Goal: Book appointment/travel/reservation

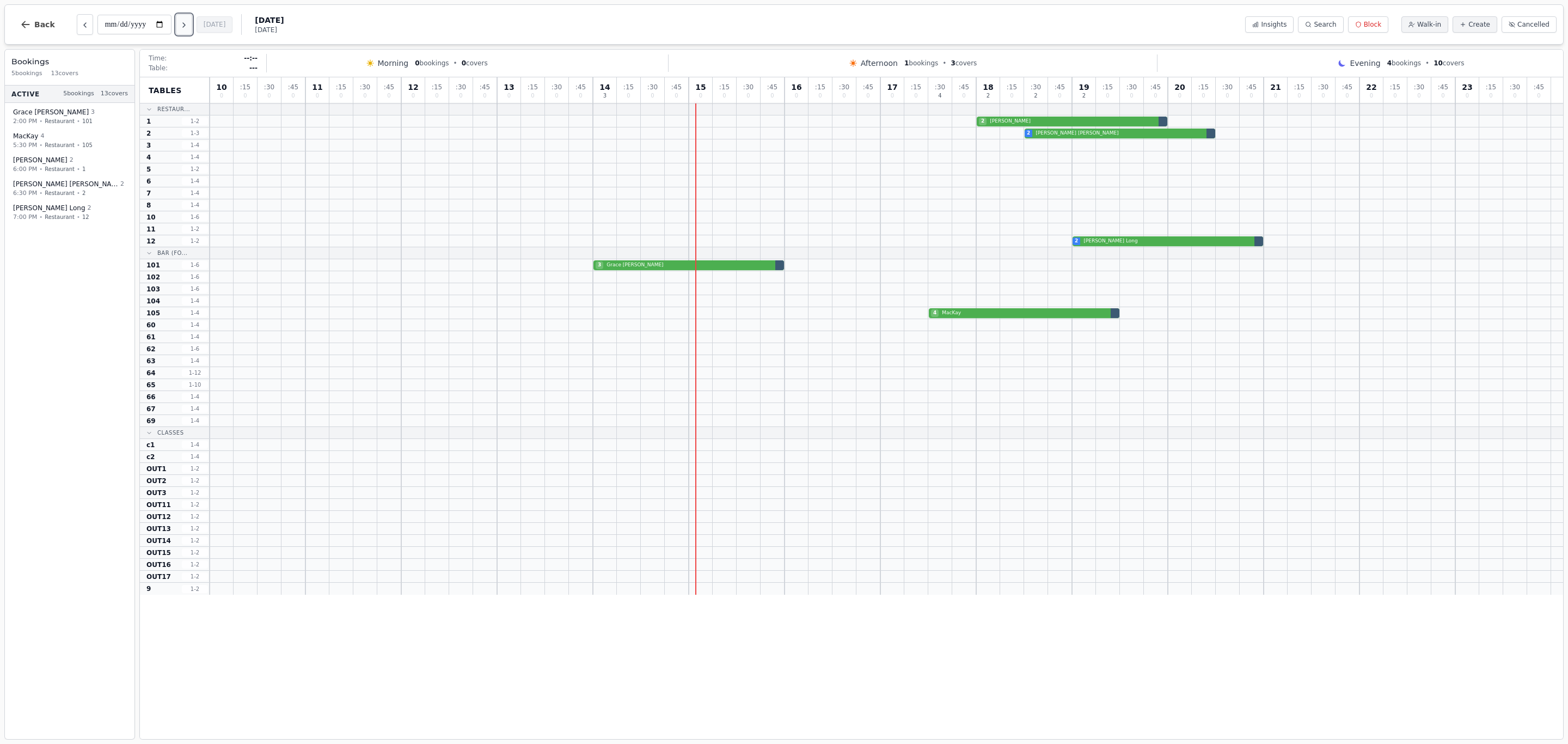
click at [186, 25] on icon "Next day" at bounding box center [184, 25] width 9 height 9
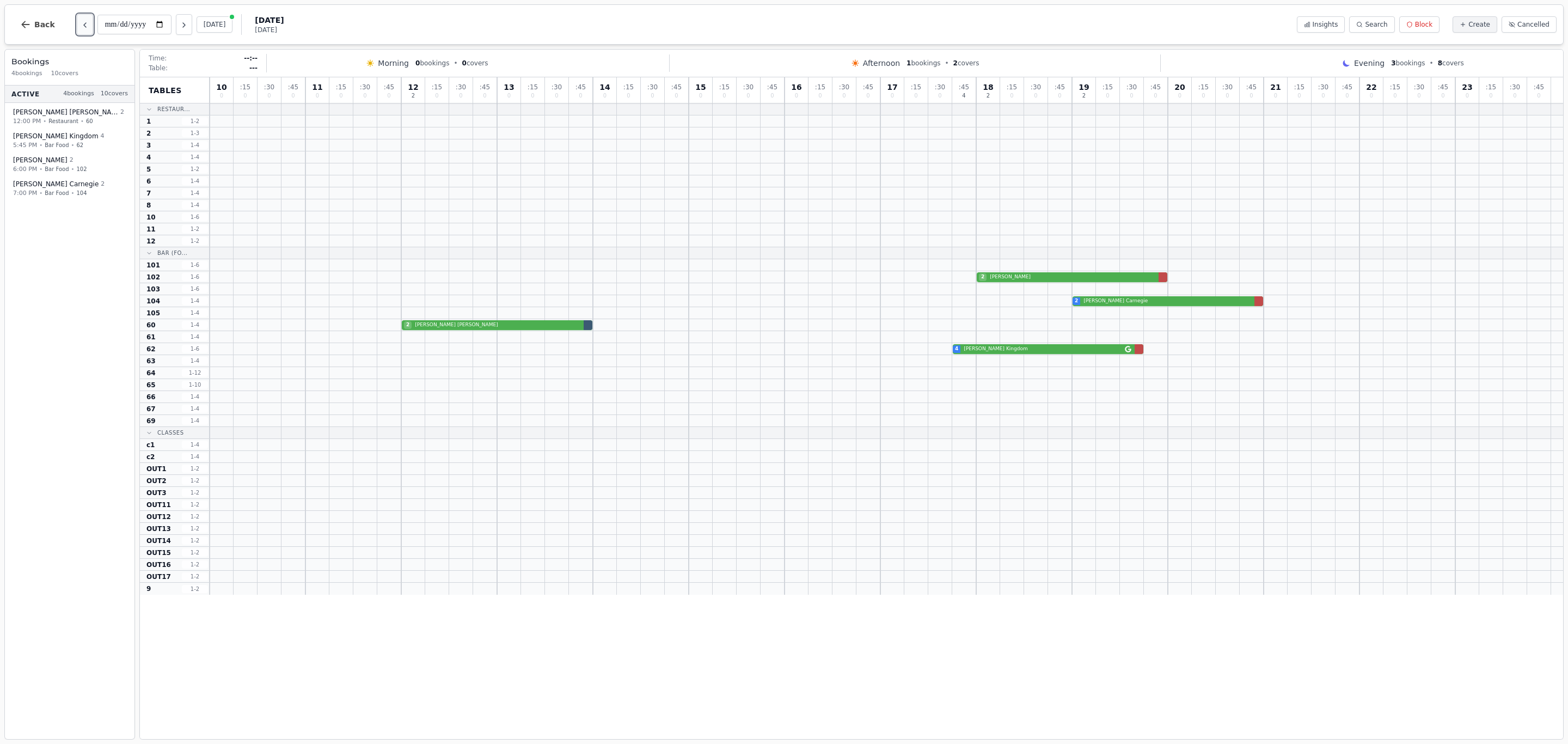
click at [81, 24] on icon "Previous day" at bounding box center [85, 25] width 9 height 9
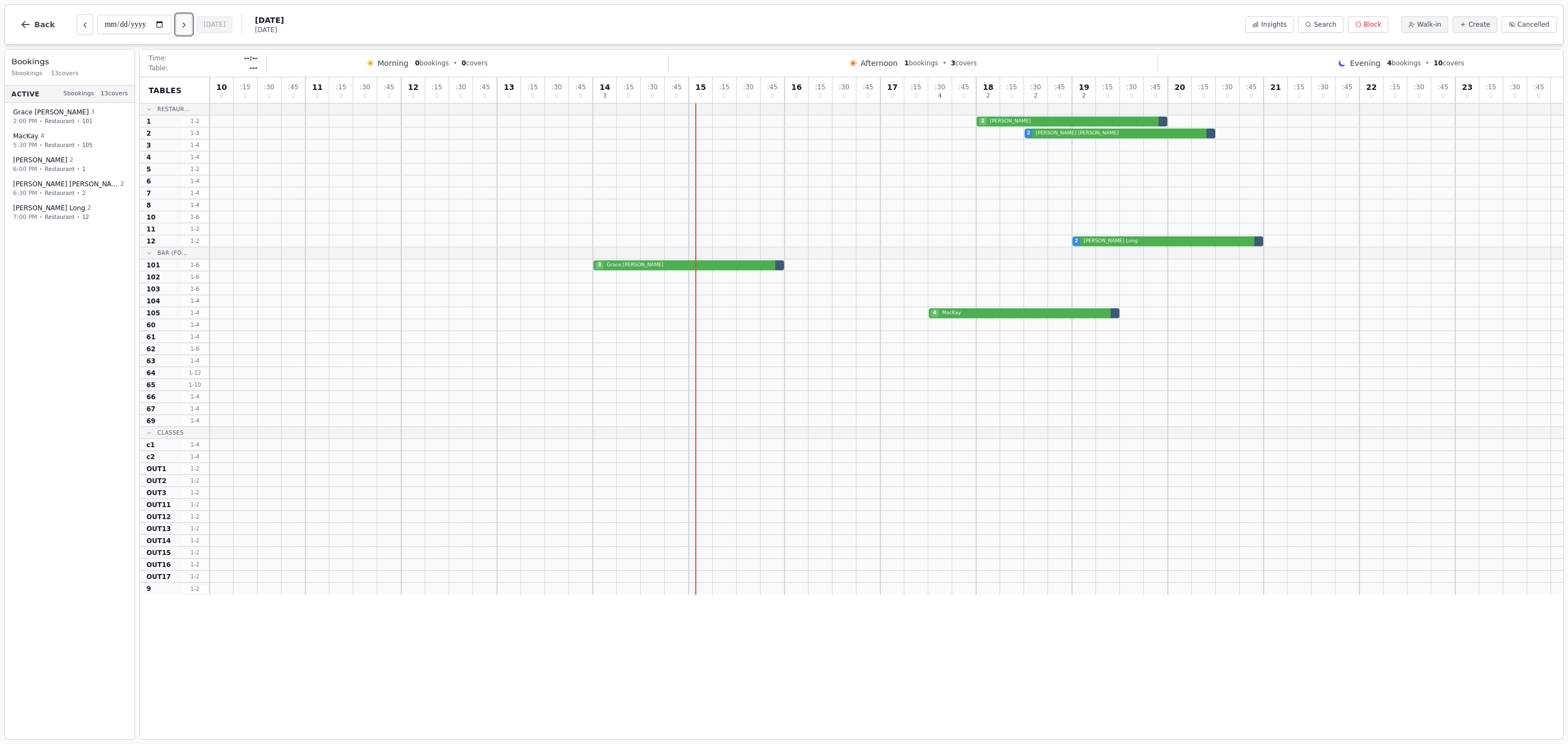
click at [184, 30] on button "Next day" at bounding box center [184, 24] width 16 height 21
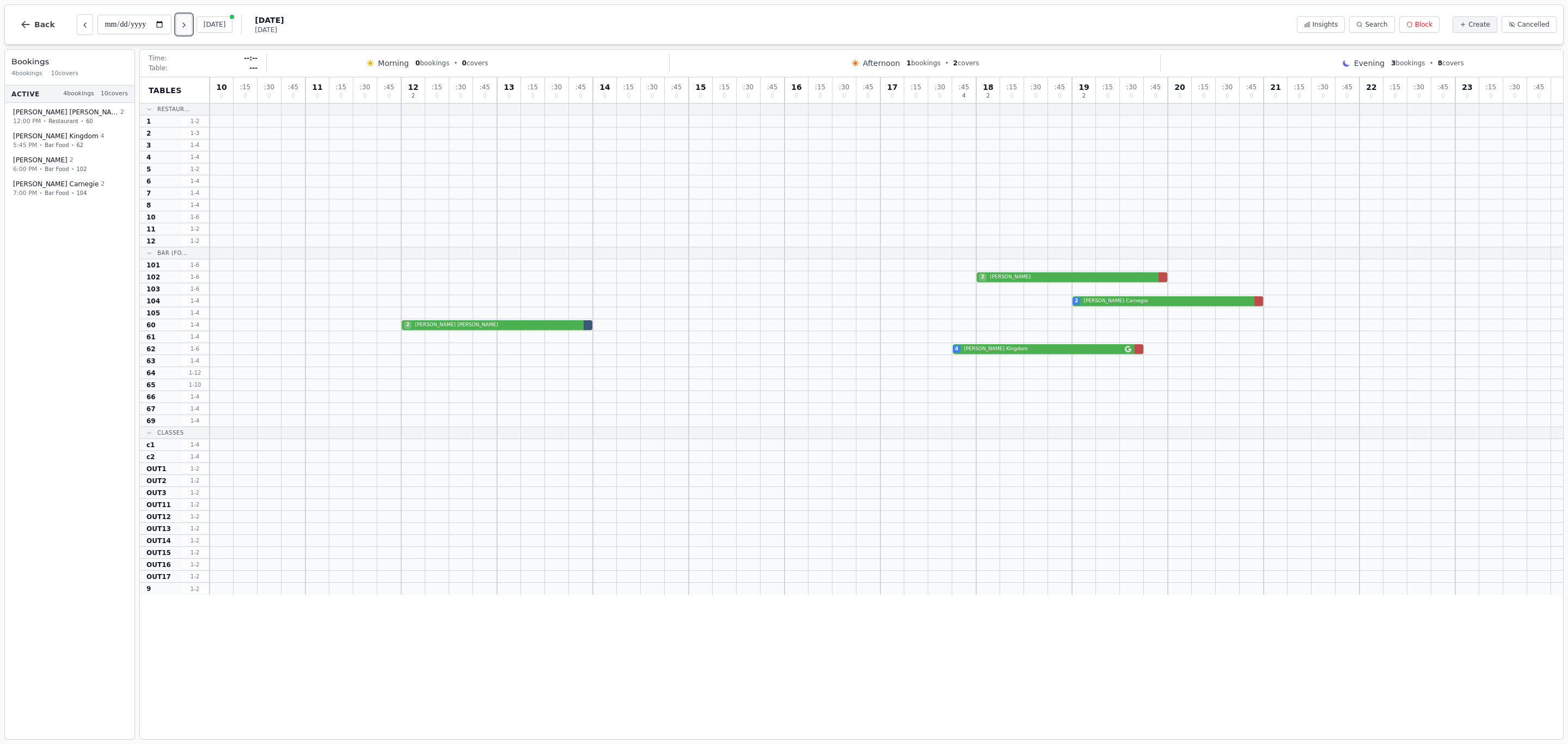
click at [183, 30] on button "Next day" at bounding box center [184, 24] width 16 height 21
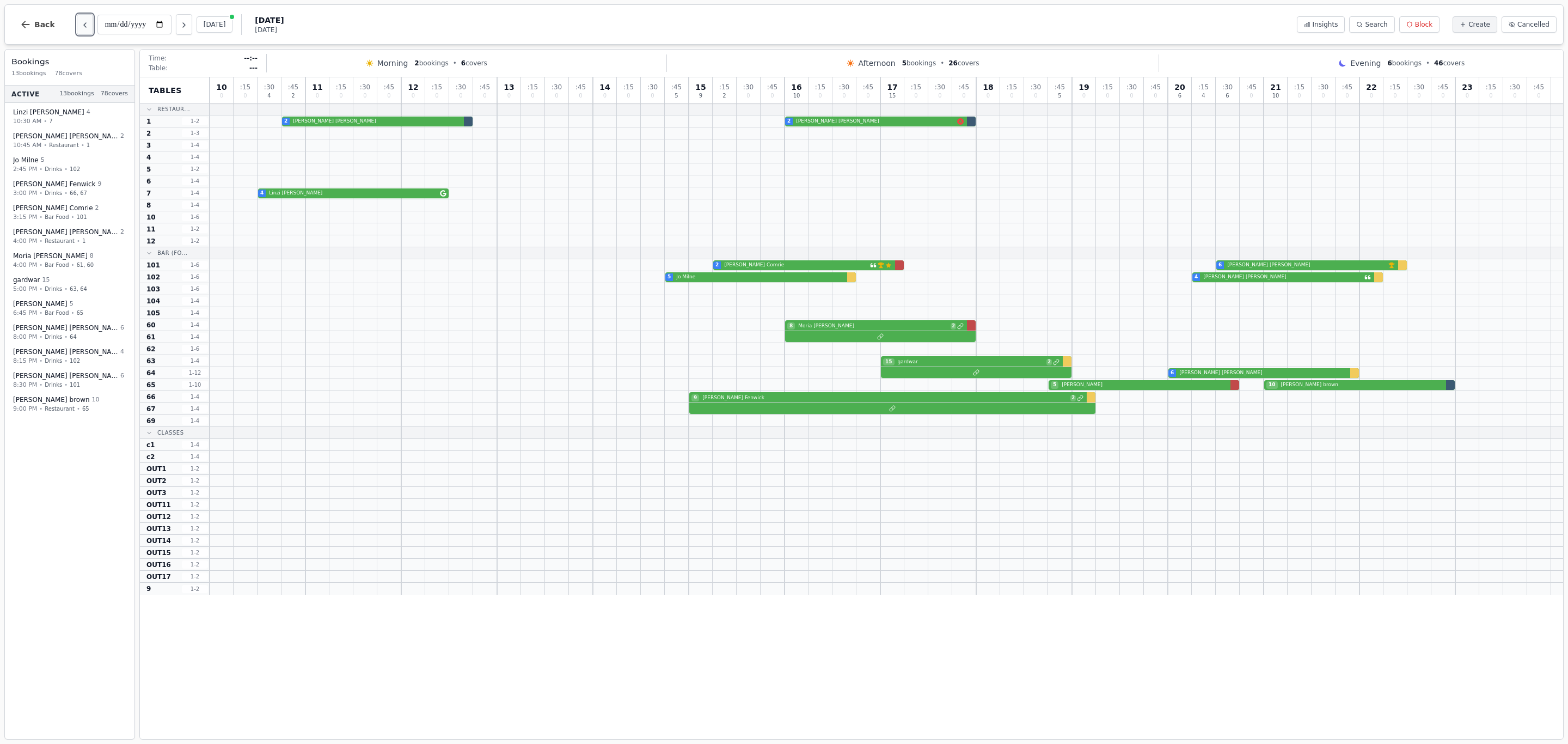
click at [82, 29] on icon "Previous day" at bounding box center [85, 25] width 9 height 9
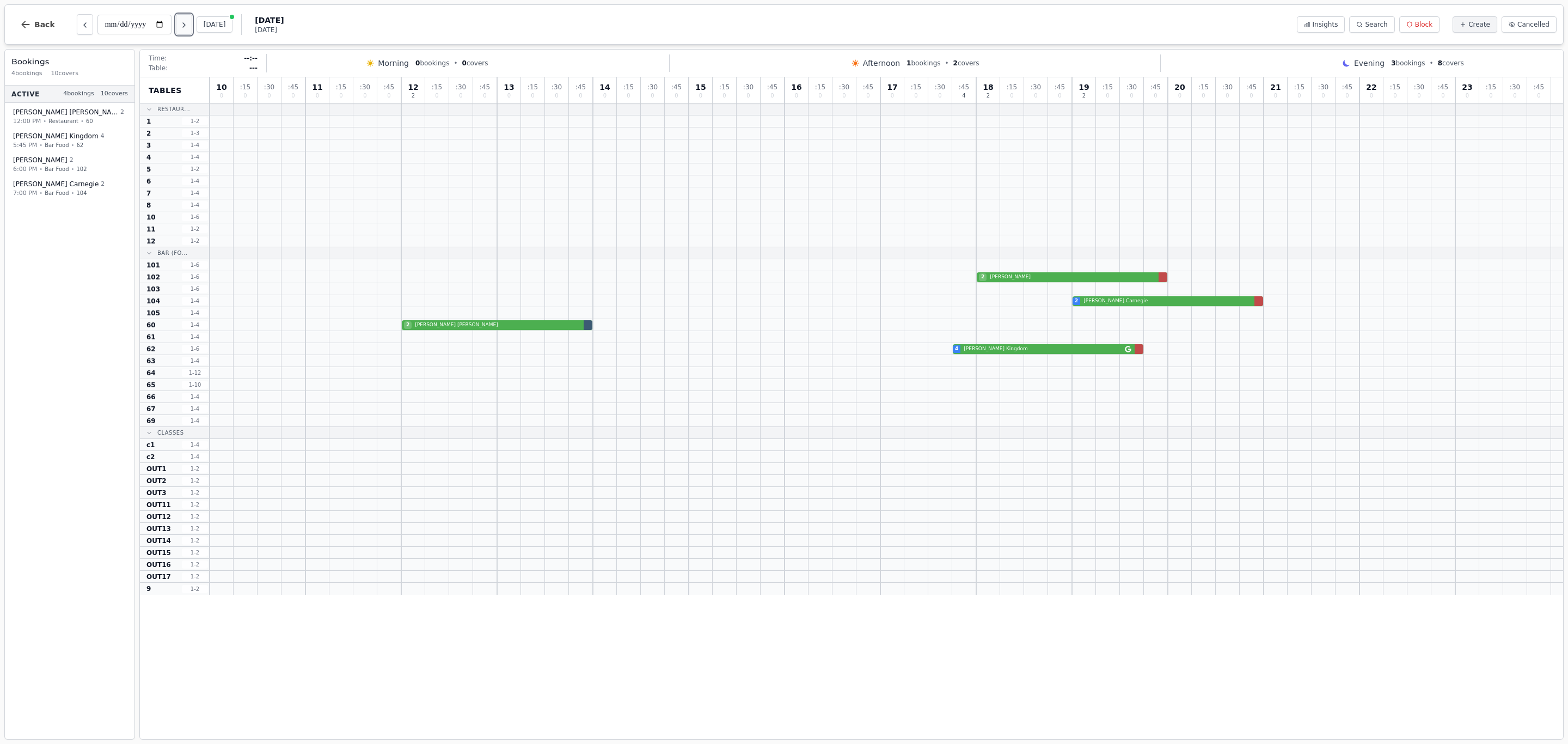
click at [184, 29] on icon "Next day" at bounding box center [184, 25] width 9 height 9
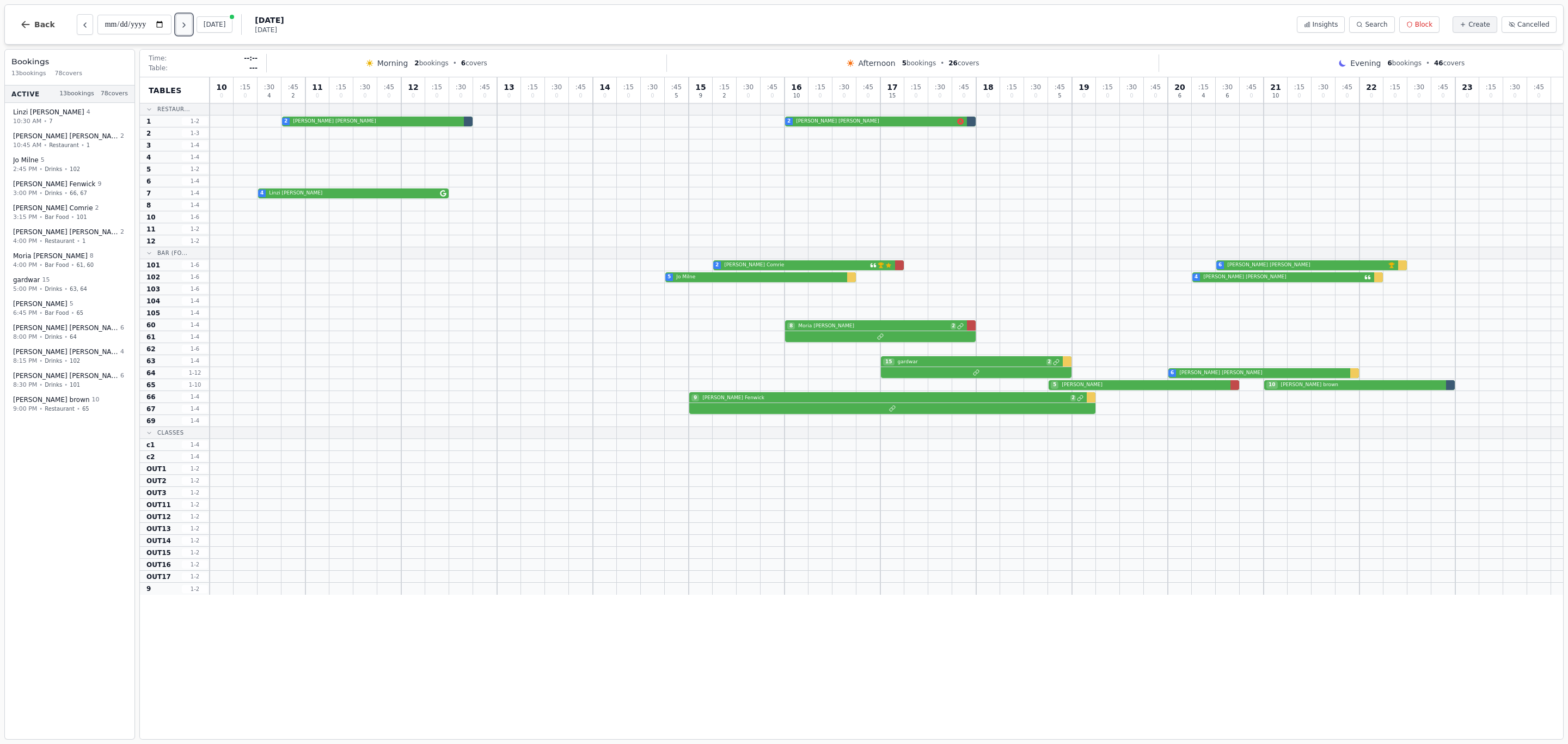
click at [184, 29] on icon "Next day" at bounding box center [184, 25] width 9 height 9
type input "**********"
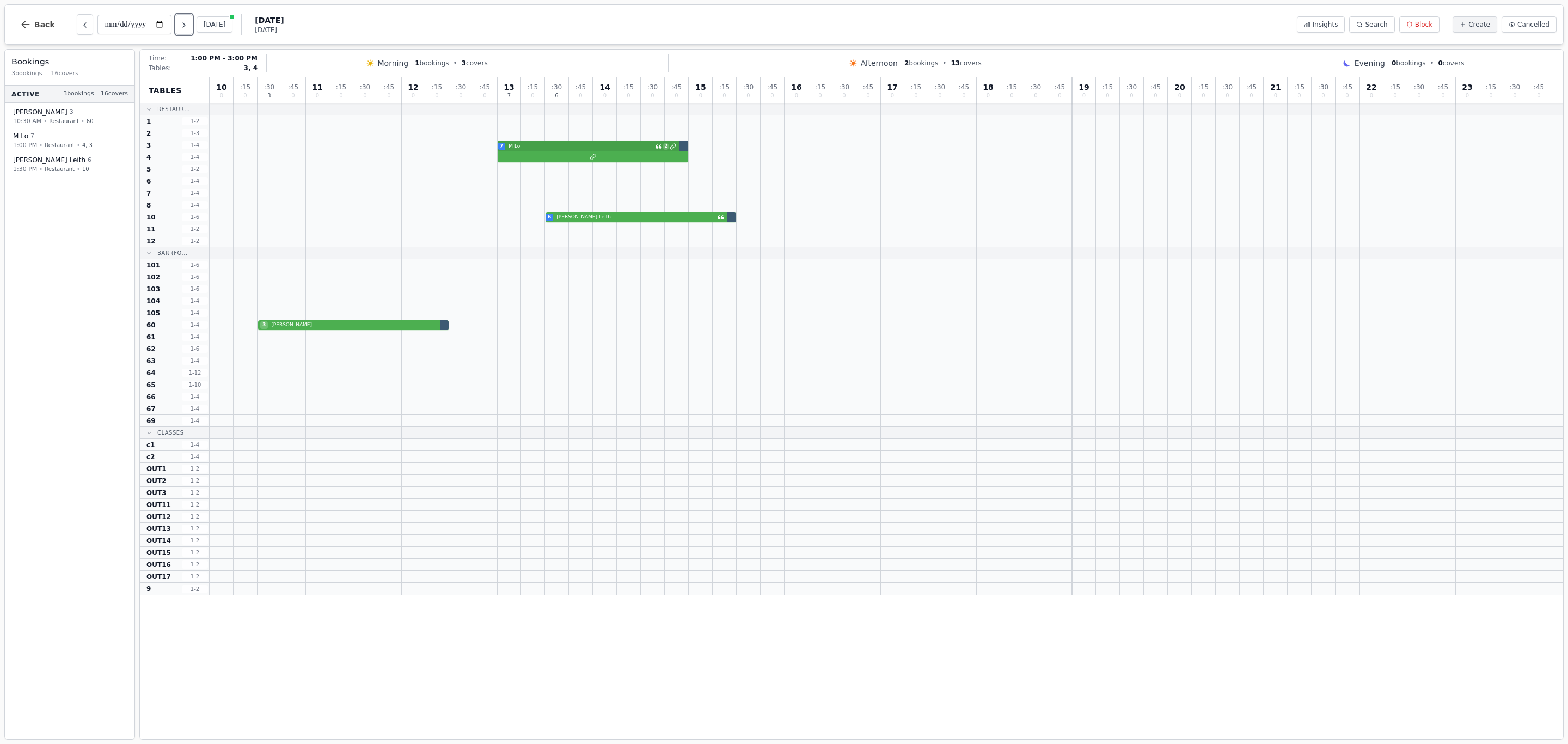
click at [544, 146] on div "7 M Lo 2" at bounding box center [886, 145] width 1354 height 12
select select "****"
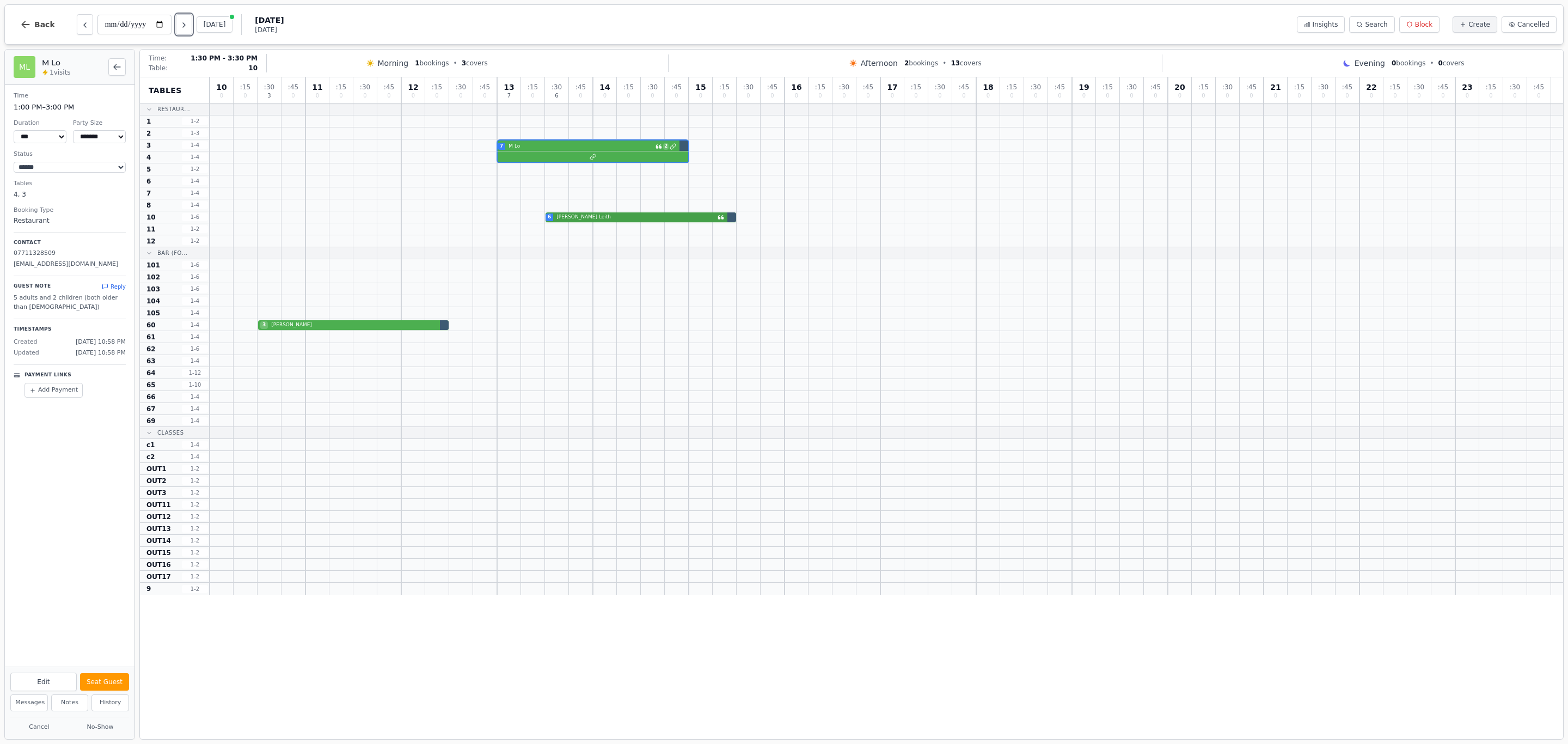
click at [613, 218] on div "6 [PERSON_NAME]" at bounding box center [886, 217] width 1354 height 12
click at [302, 331] on div "3 [PERSON_NAME]" at bounding box center [886, 325] width 1354 height 12
select select "*"
click at [81, 29] on icon "Previous day" at bounding box center [85, 25] width 9 height 9
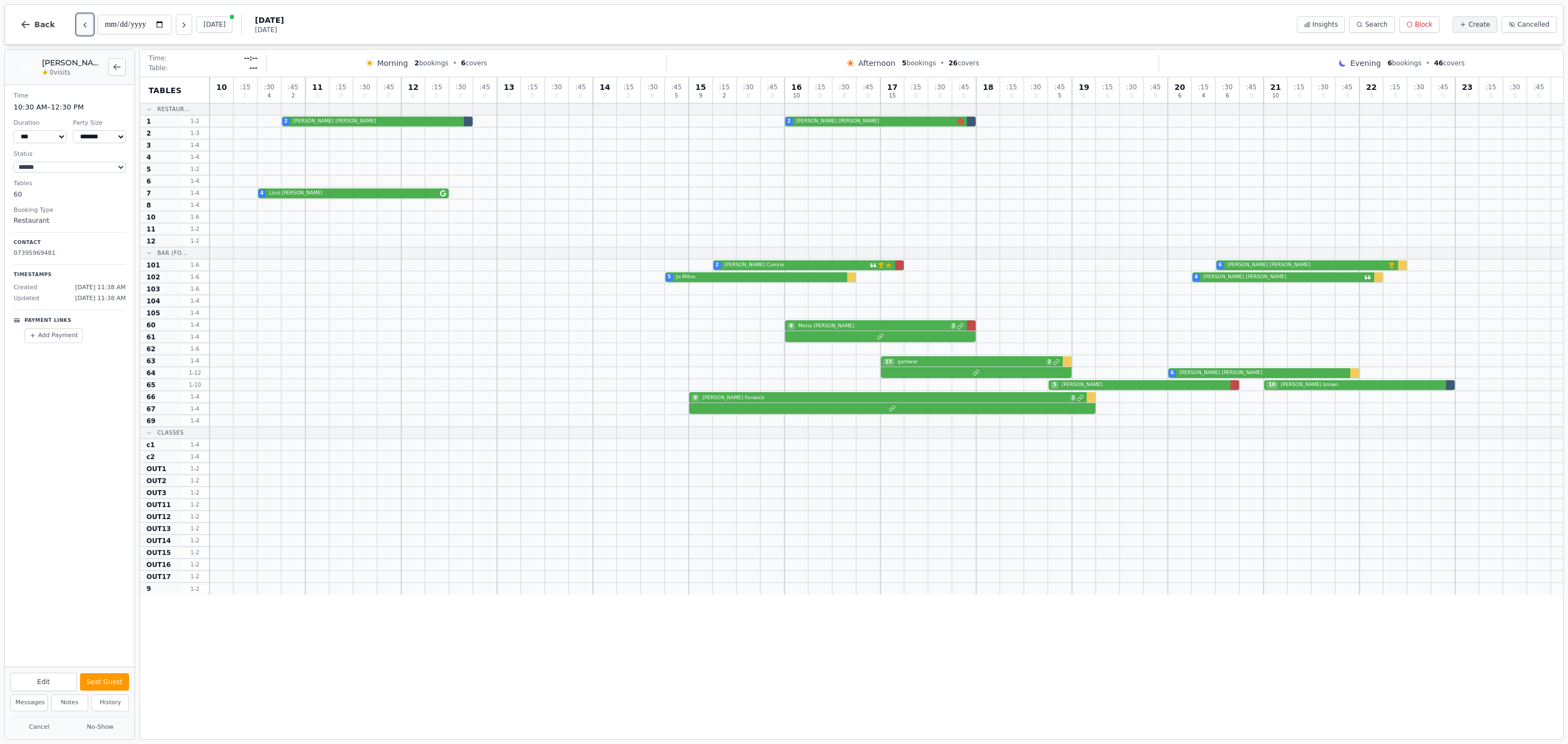
click at [81, 29] on icon "Previous day" at bounding box center [85, 25] width 9 height 9
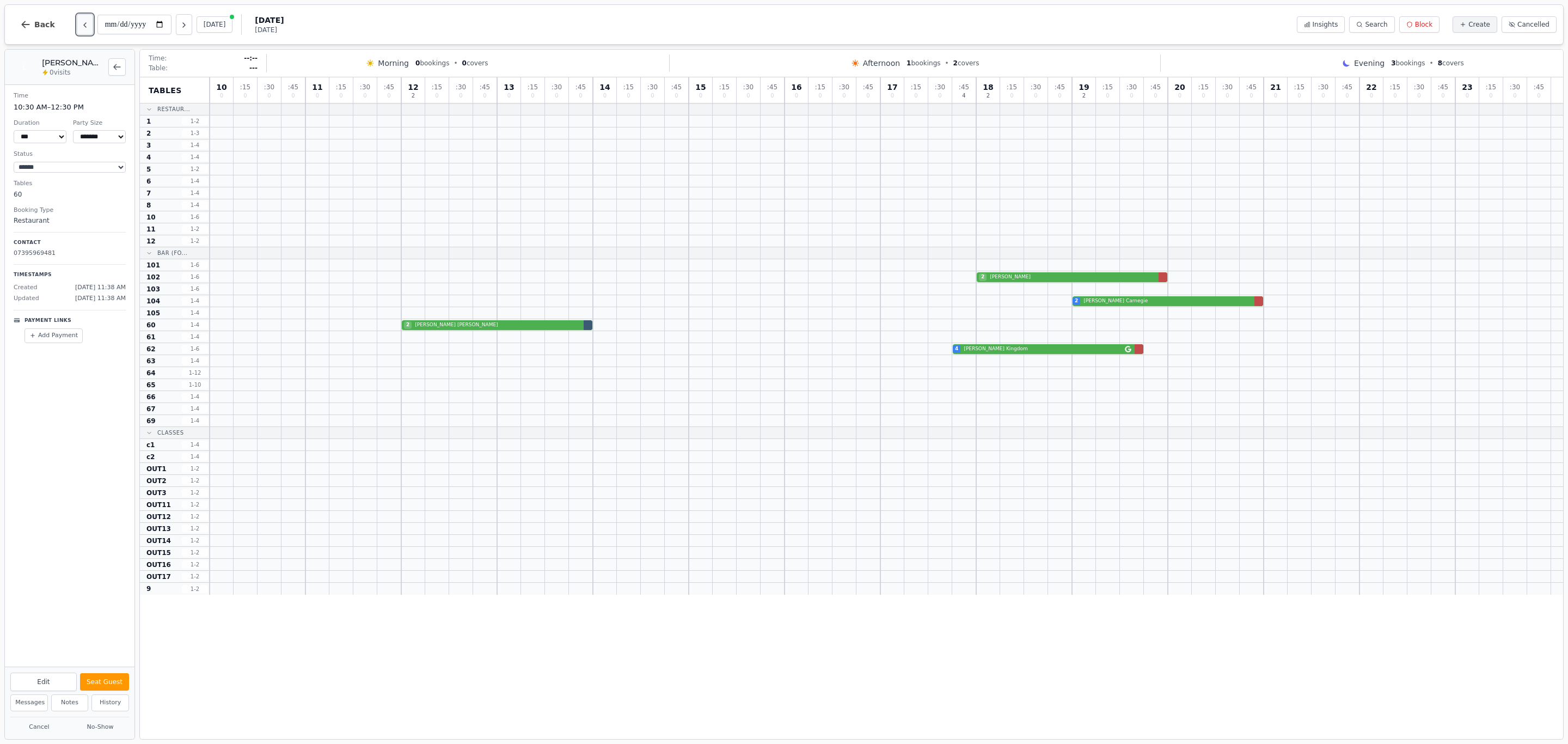
click at [81, 29] on icon "Previous day" at bounding box center [85, 25] width 9 height 9
type input "**********"
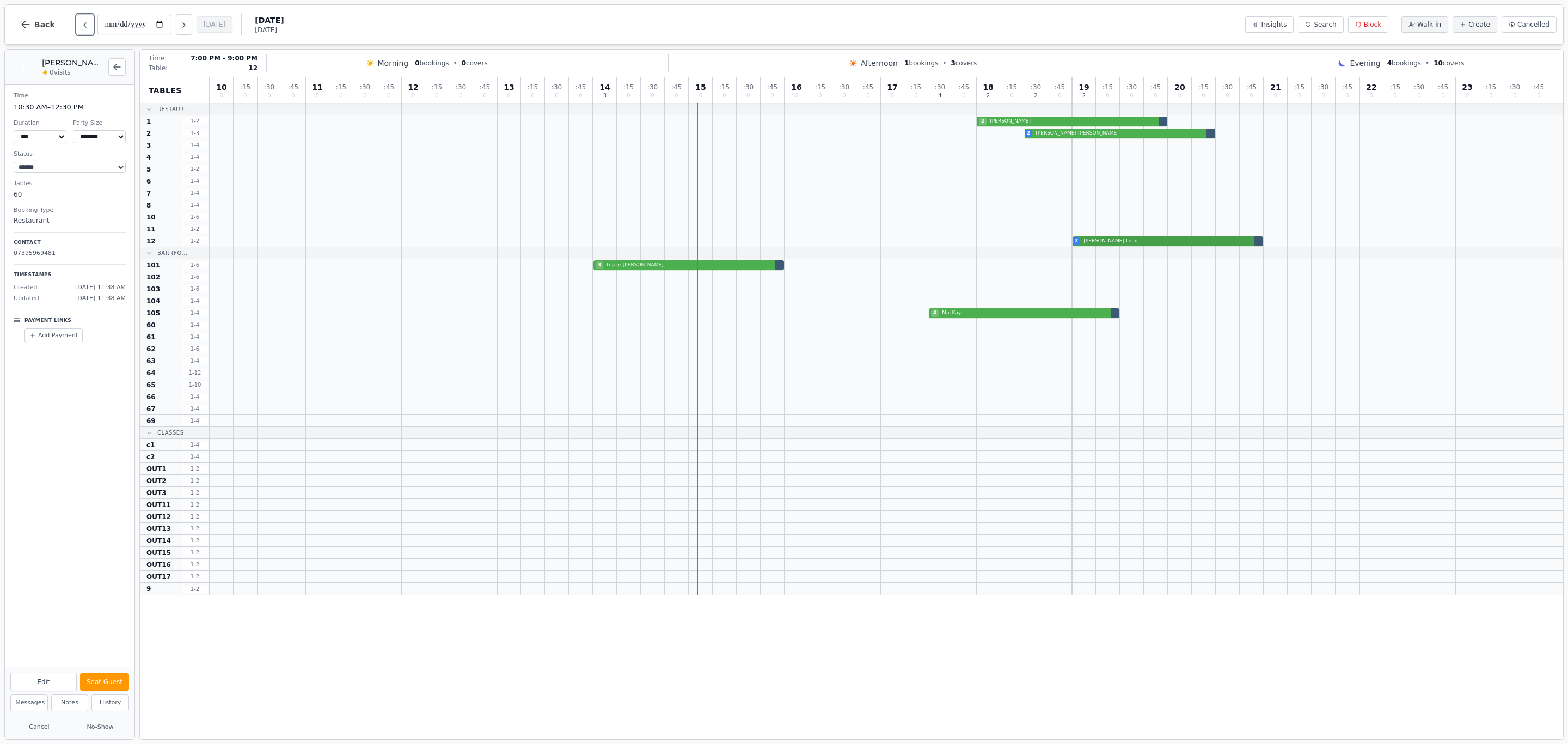
click at [1202, 242] on div "2 [PERSON_NAME]" at bounding box center [886, 241] width 1354 height 12
select select "*"
click at [1002, 121] on div "2 [PERSON_NAME]" at bounding box center [886, 121] width 1354 height 12
